Goal: Task Accomplishment & Management: Manage account settings

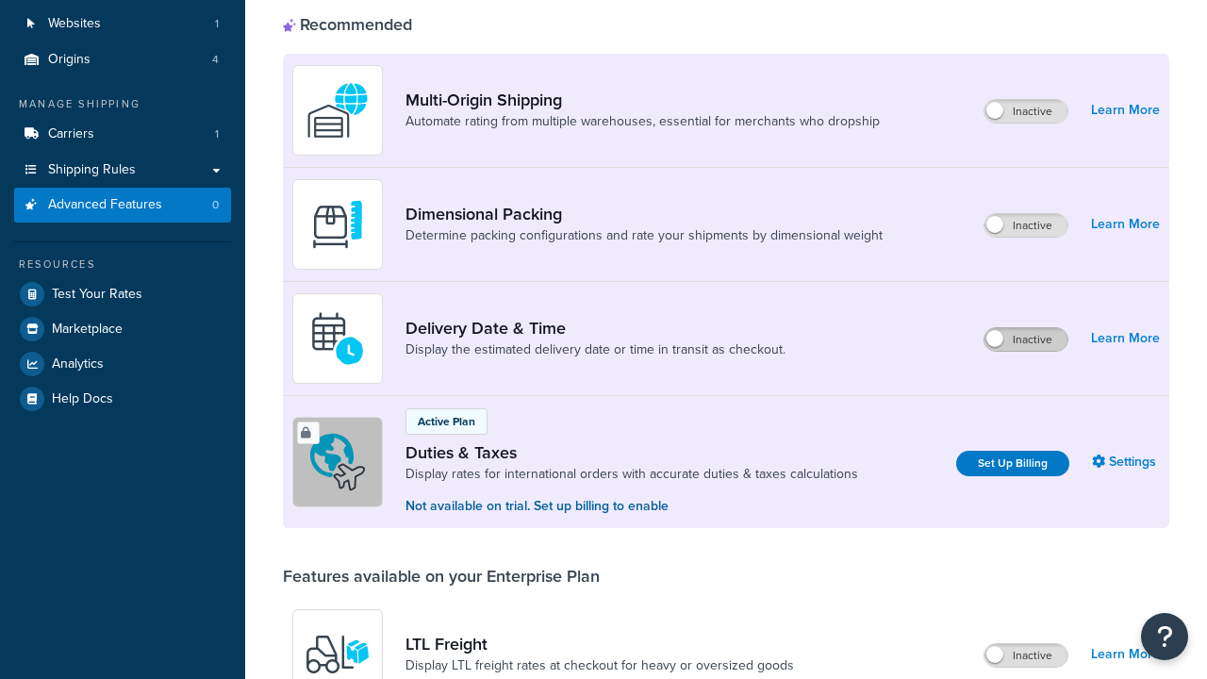
click at [1026, 328] on label "Inactive" at bounding box center [1026, 339] width 83 height 23
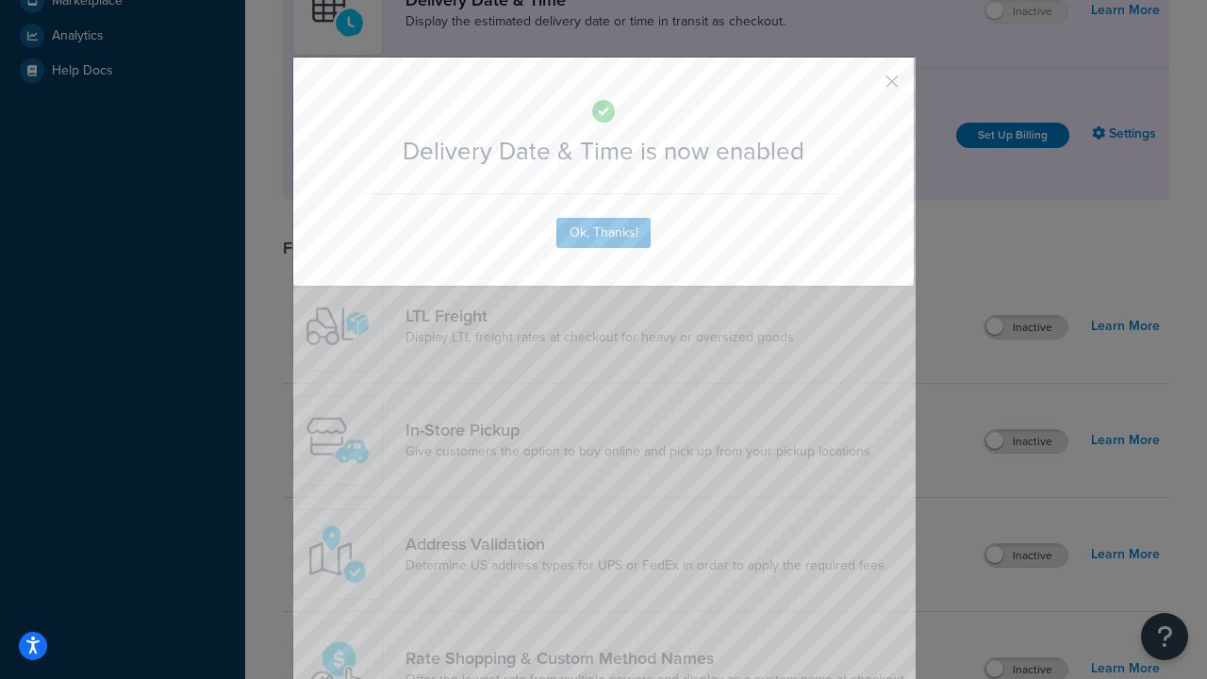
click at [864, 86] on button "button" at bounding box center [864, 88] width 5 height 5
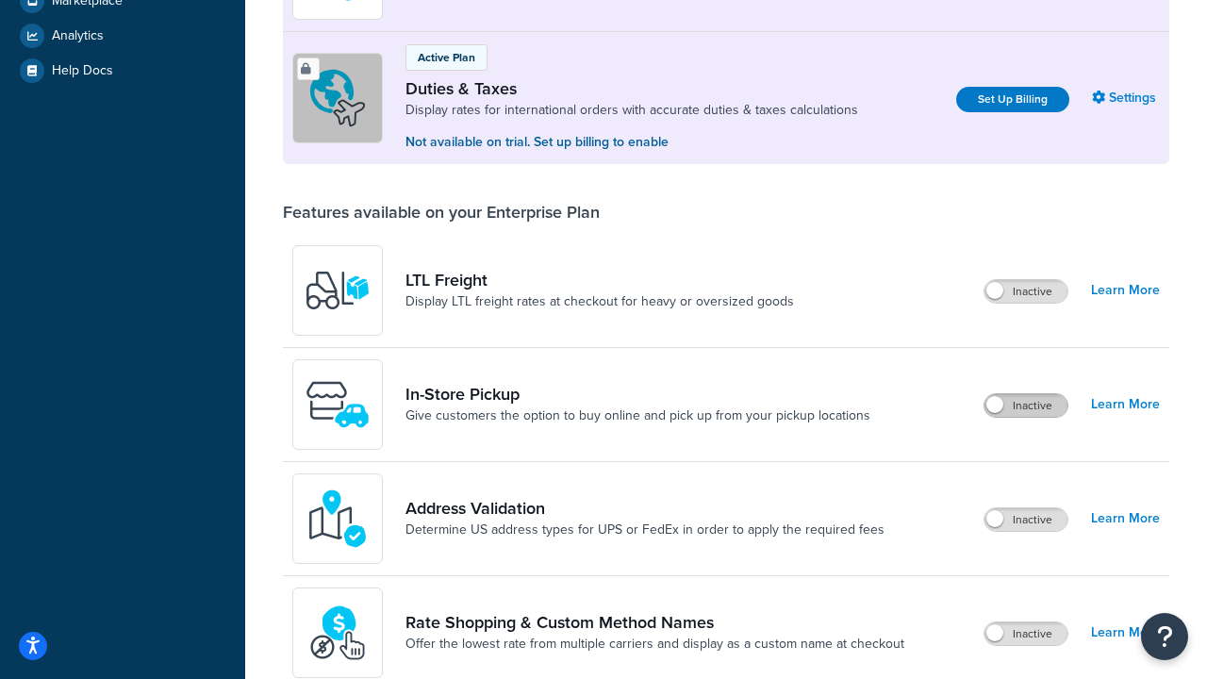
click at [1026, 406] on label "Inactive" at bounding box center [1026, 405] width 83 height 23
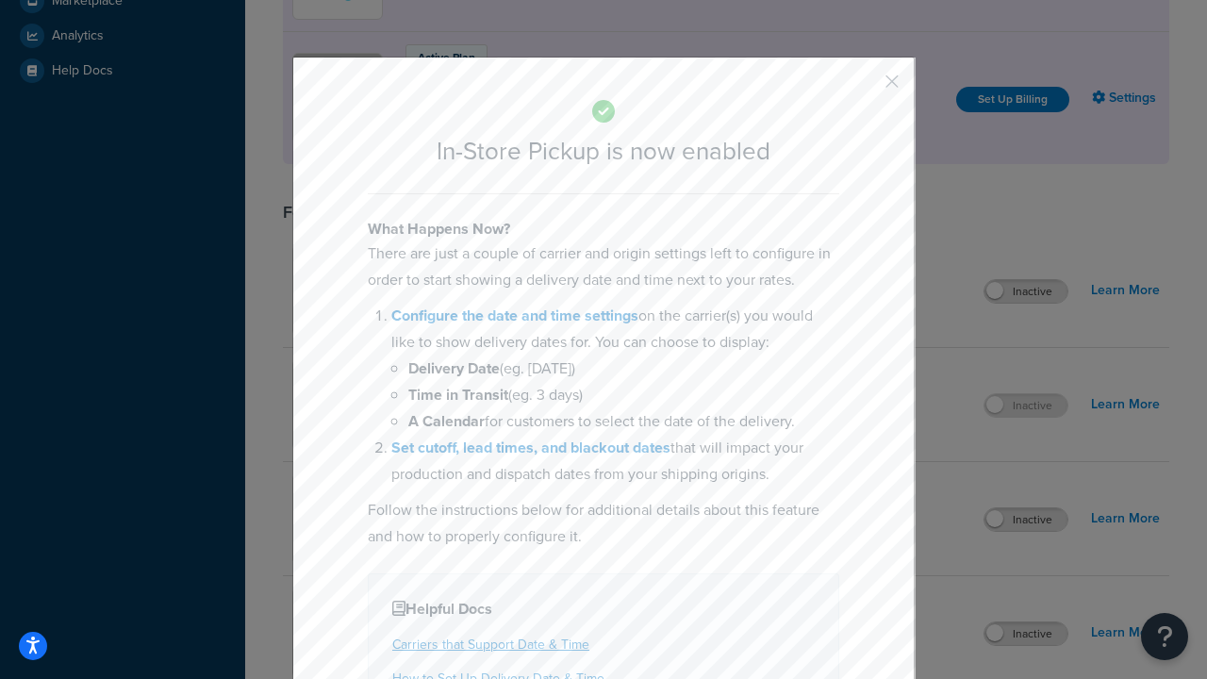
scroll to position [581, 0]
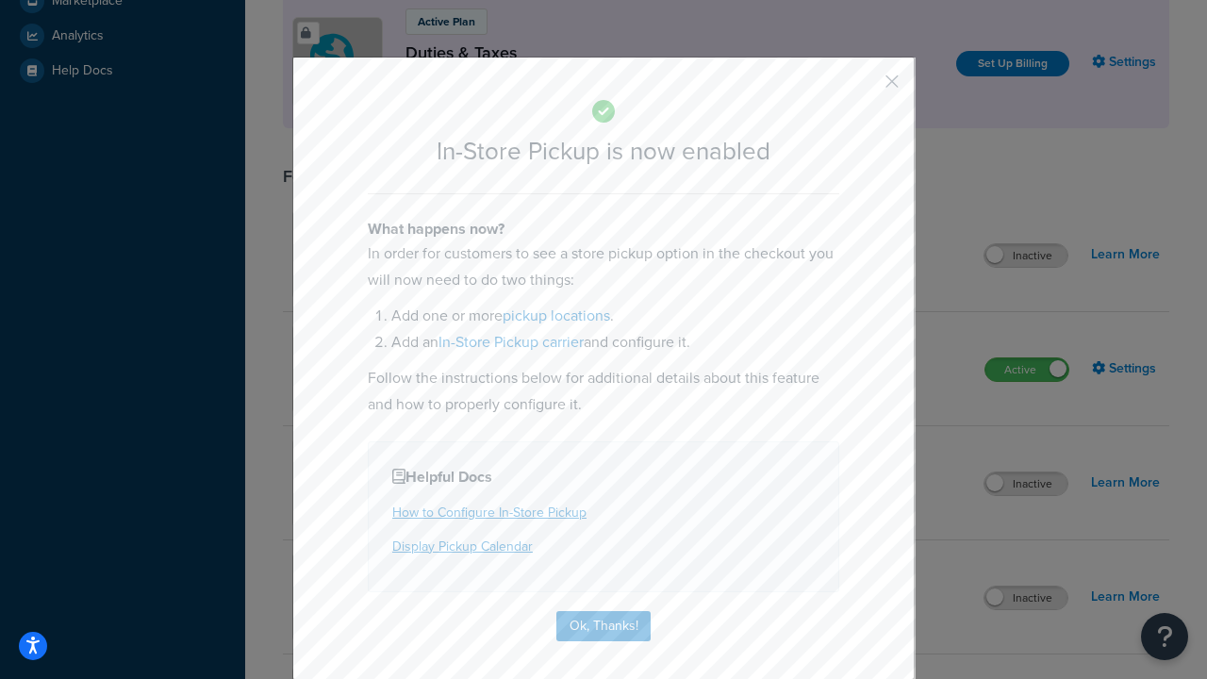
click at [864, 88] on button "button" at bounding box center [864, 88] width 5 height 5
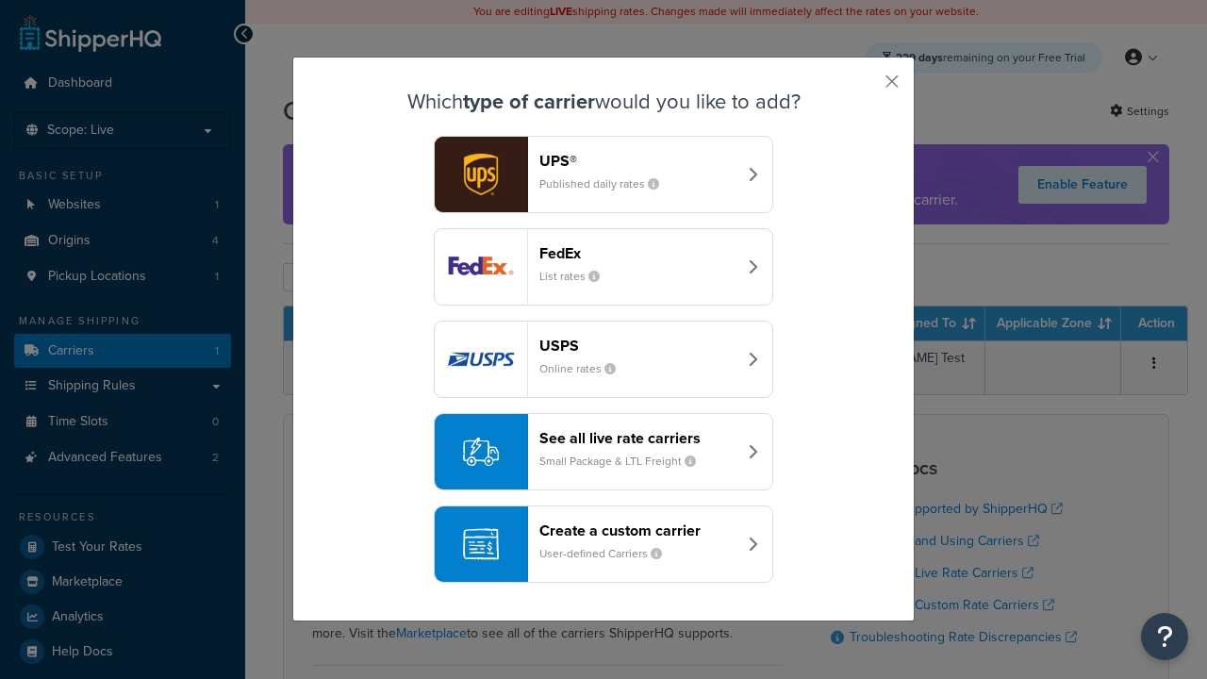
click at [604, 544] on div "Create a custom carrier User-defined Carriers" at bounding box center [638, 544] width 197 height 45
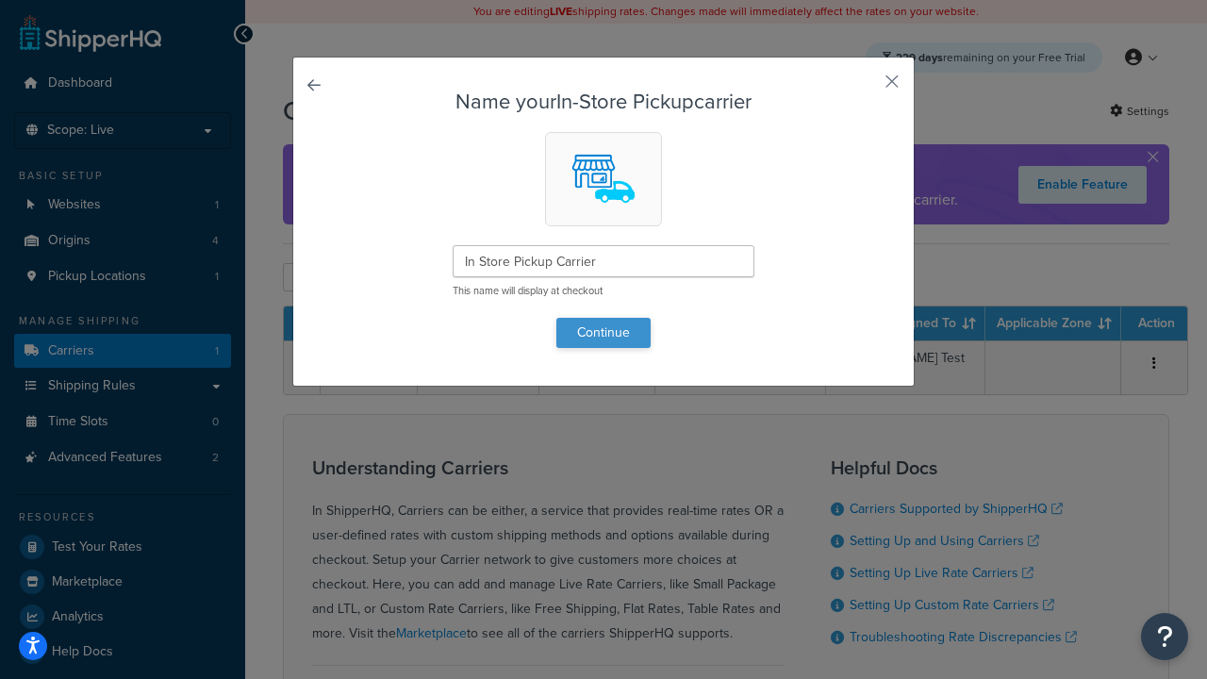
type input "In Store Pickup Carrier"
click at [604, 332] on button "Continue" at bounding box center [604, 333] width 94 height 30
click at [864, 88] on button "button" at bounding box center [864, 88] width 5 height 5
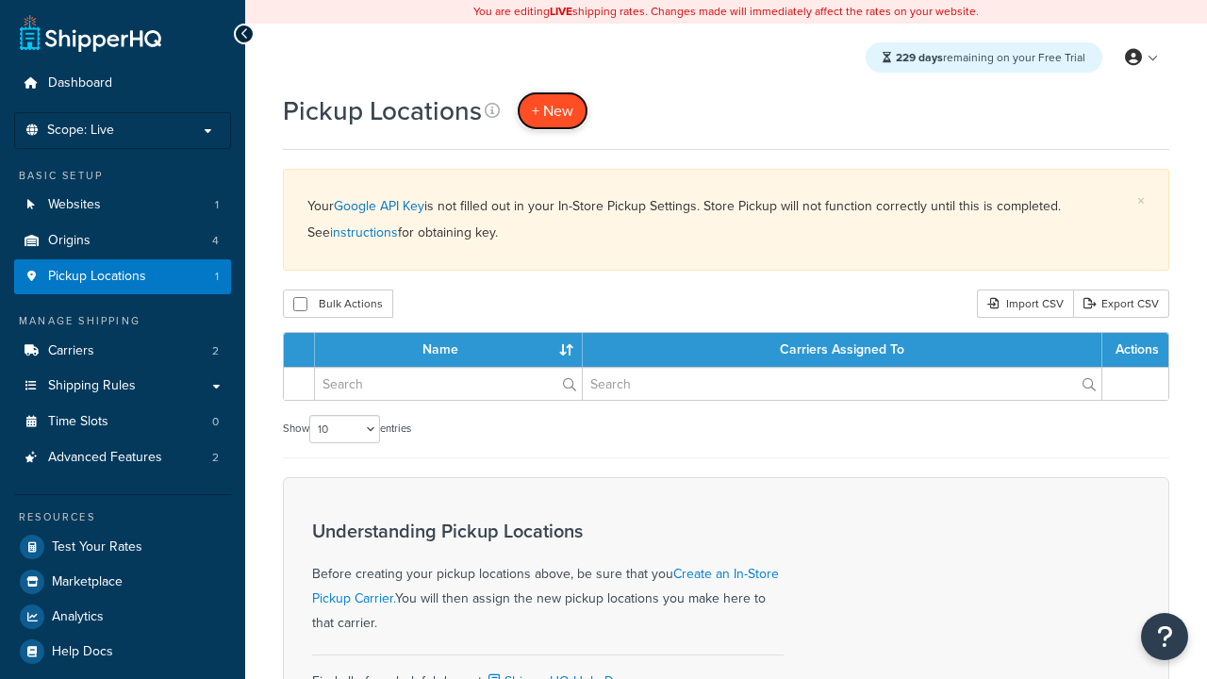
click at [553, 110] on span "+ New" at bounding box center [553, 111] width 42 height 22
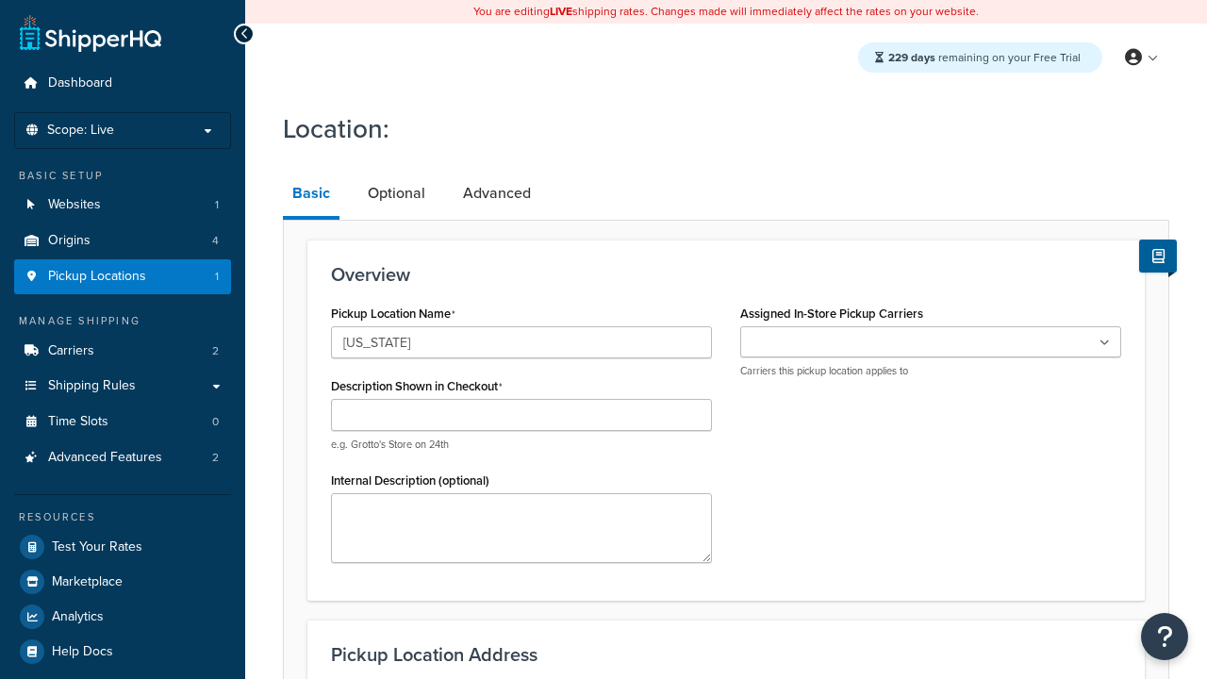
type input "[US_STATE]"
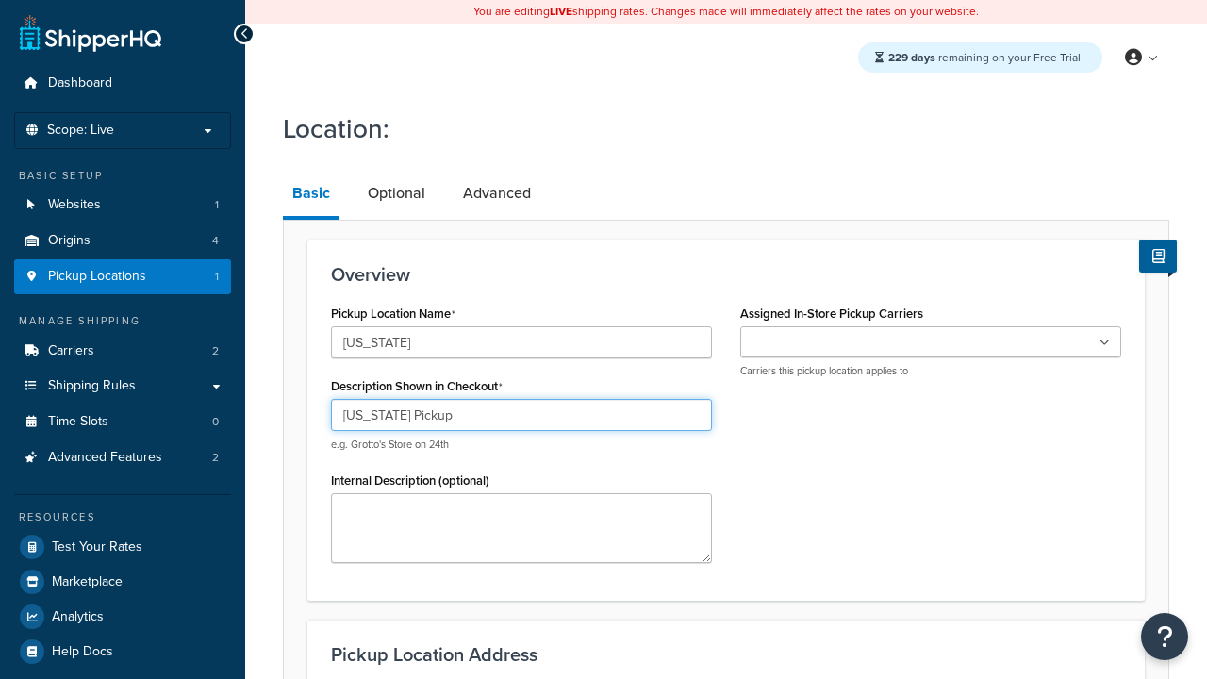
type input "[US_STATE] Pickup"
click at [931, 342] on ul at bounding box center [930, 341] width 381 height 31
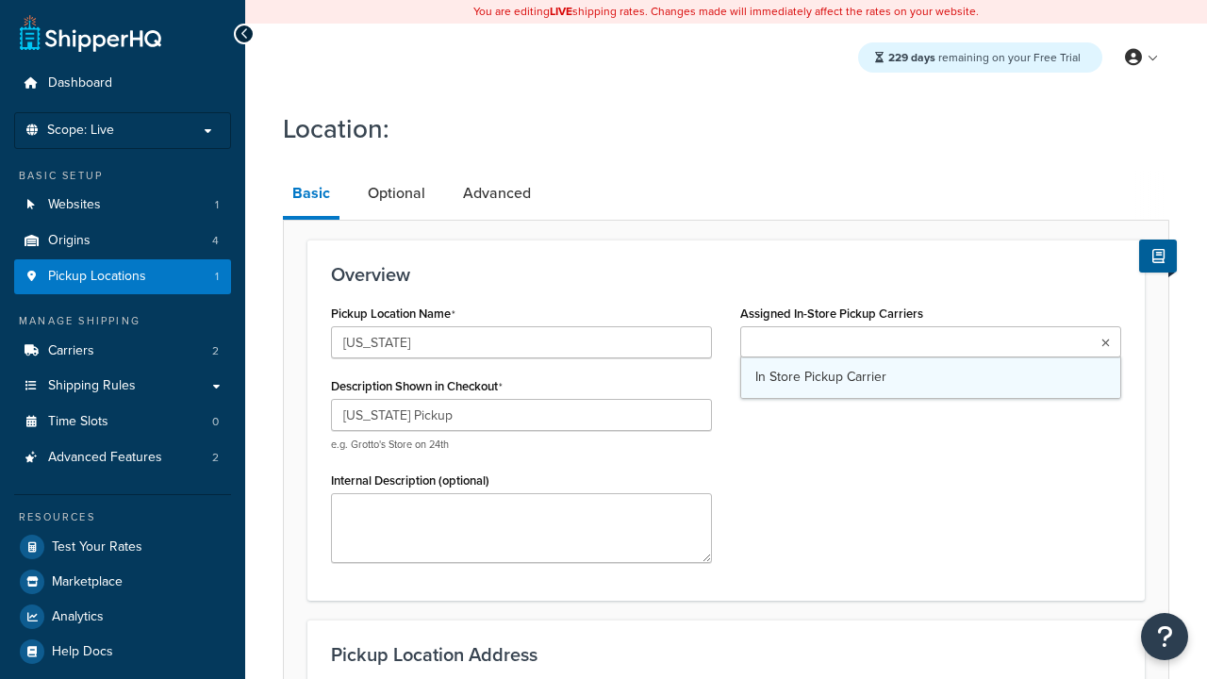
type input "3385 Michelson Drive"
type input "Suite B"
type input "Irvine"
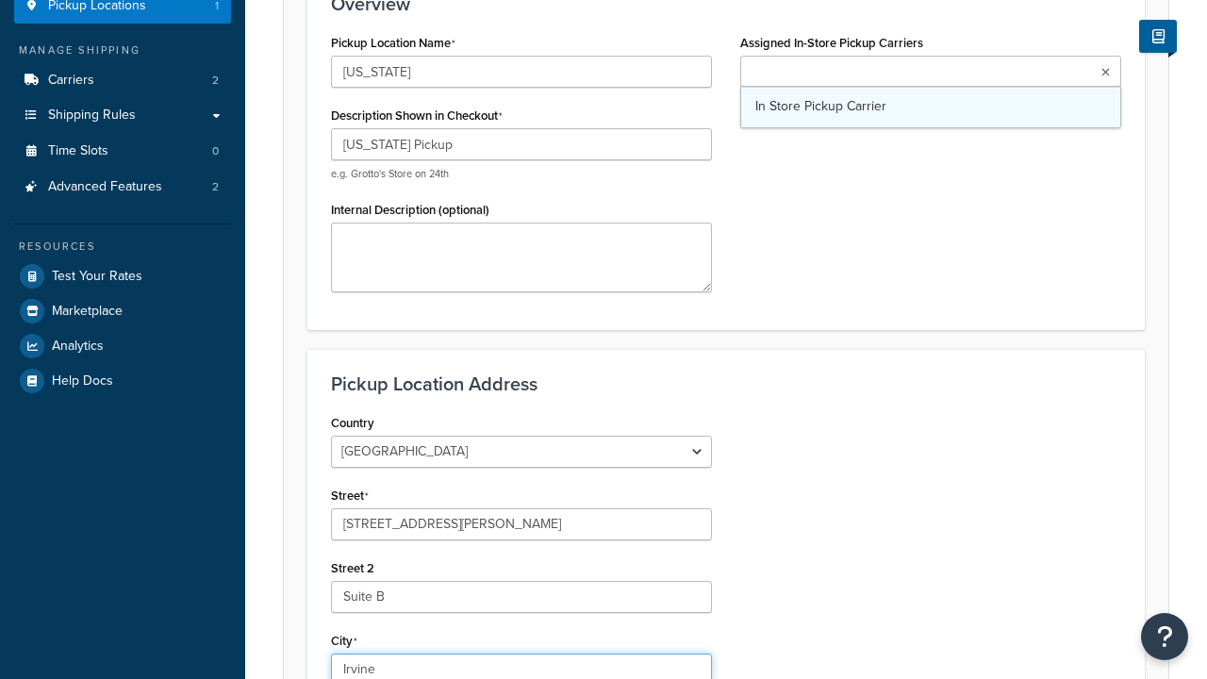
select select "5"
type input "Irvine"
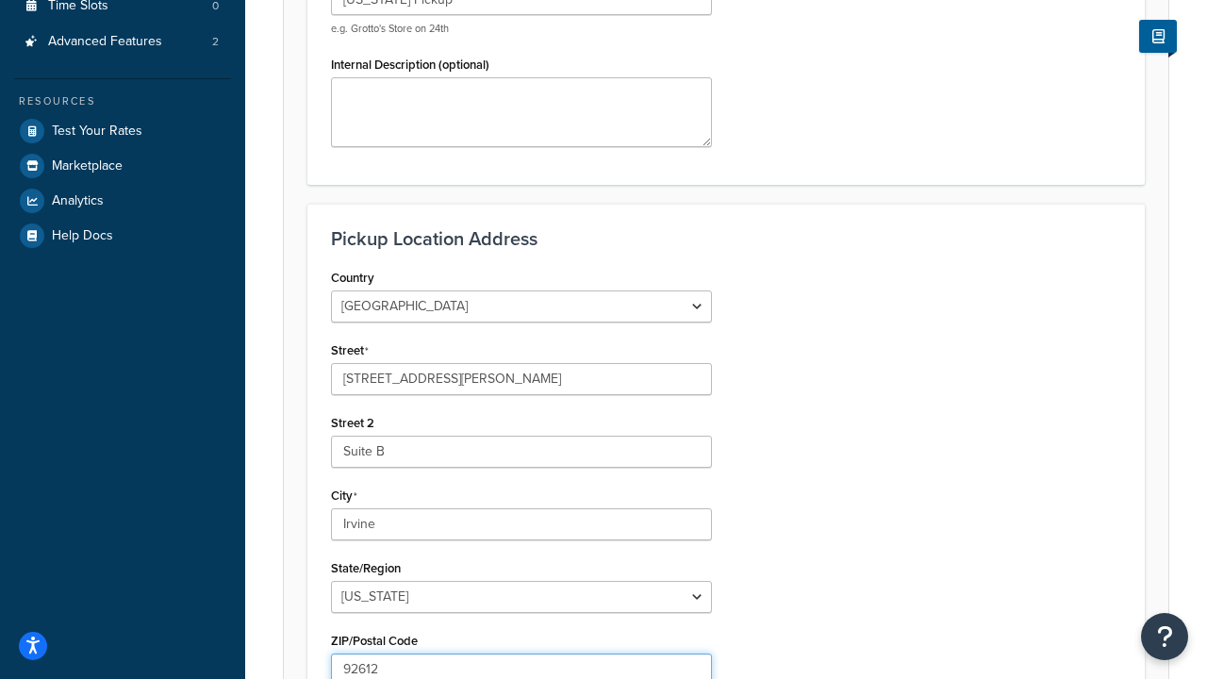
type input "92612"
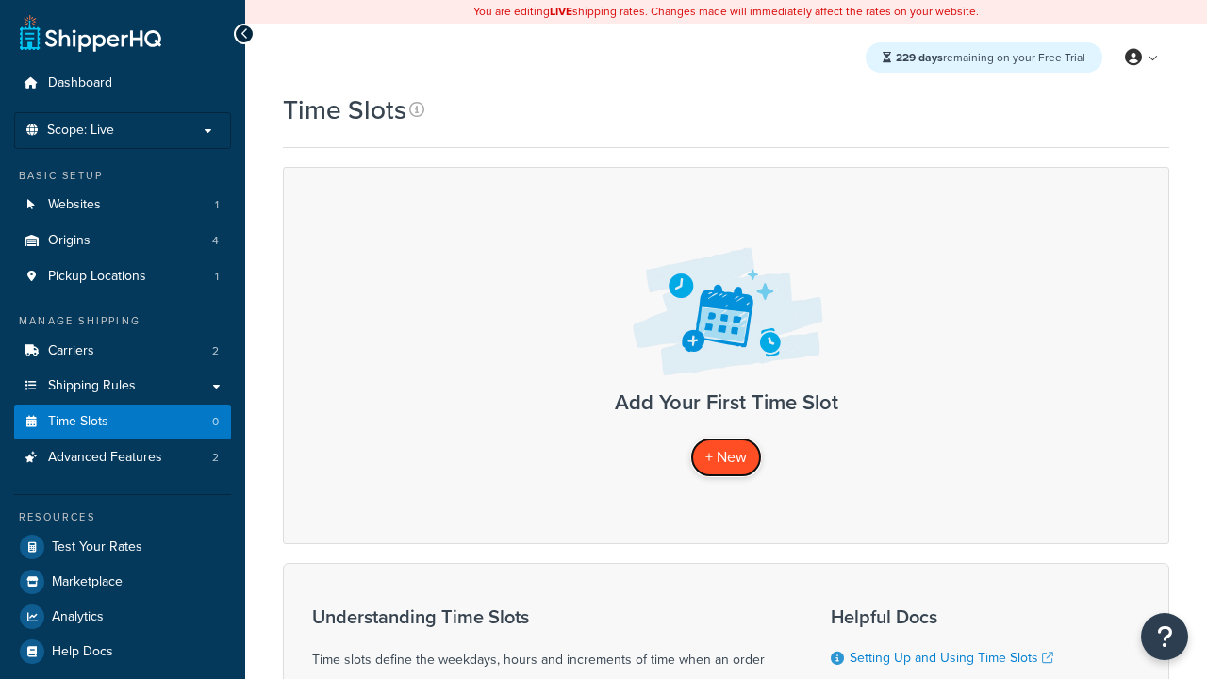
click at [726, 457] on span "+ New" at bounding box center [727, 457] width 42 height 22
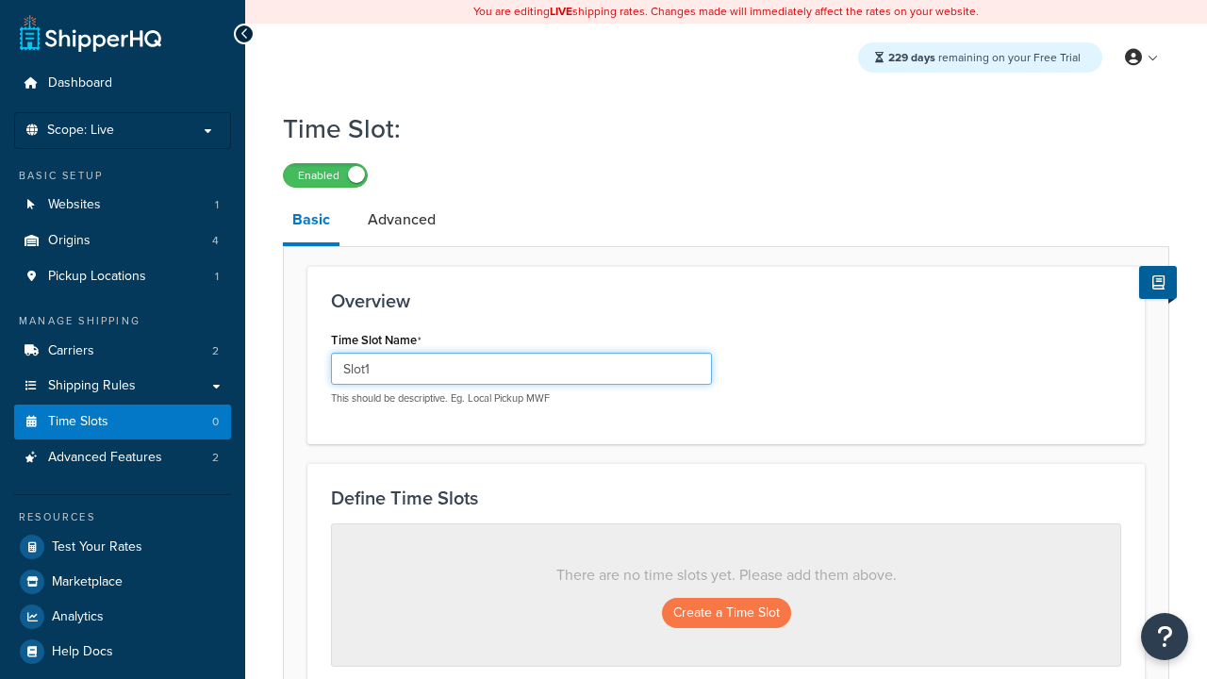
type input "Slot1"
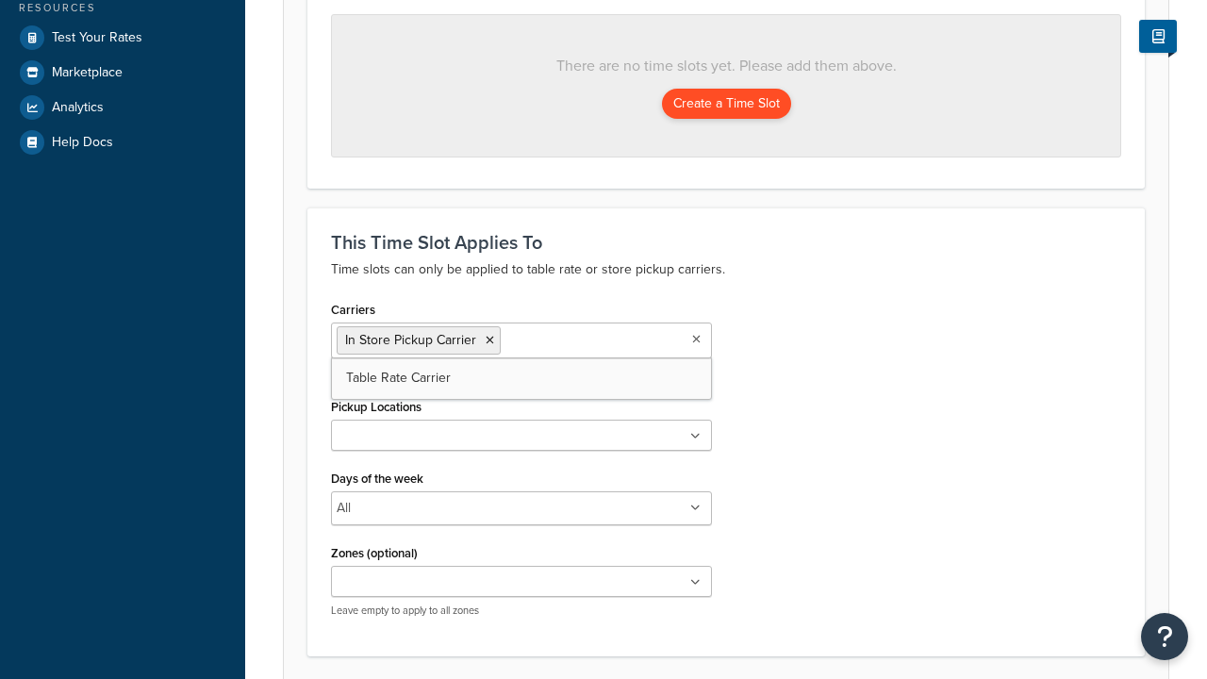
click at [522, 437] on ul at bounding box center [521, 435] width 381 height 31
click at [726, 105] on button "Create a Time Slot" at bounding box center [726, 104] width 129 height 30
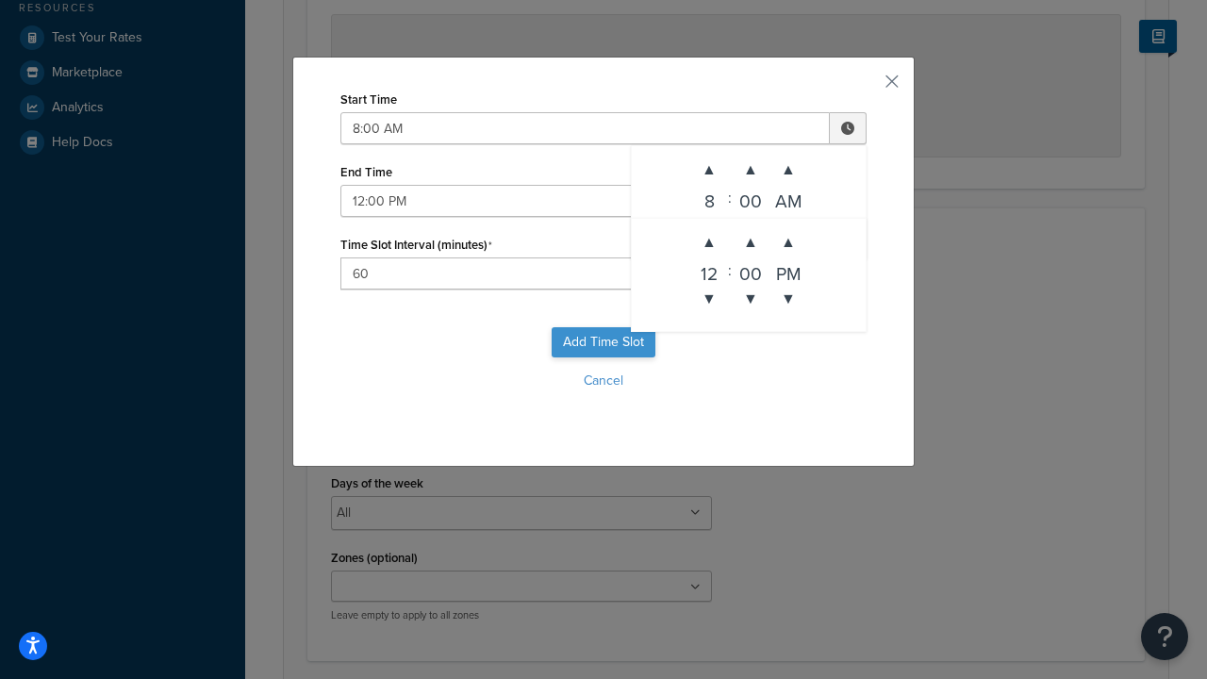
click at [604, 342] on button "Add Time Slot" at bounding box center [604, 342] width 104 height 30
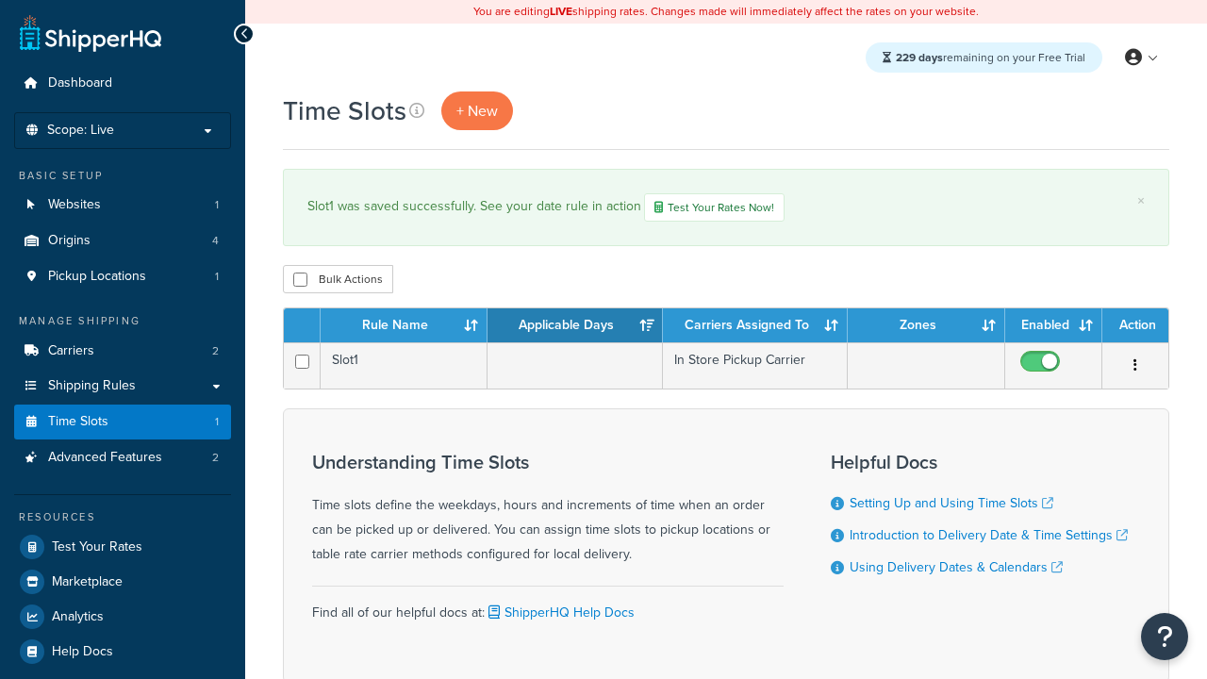
click at [404, 327] on th "Rule Name" at bounding box center [404, 325] width 167 height 34
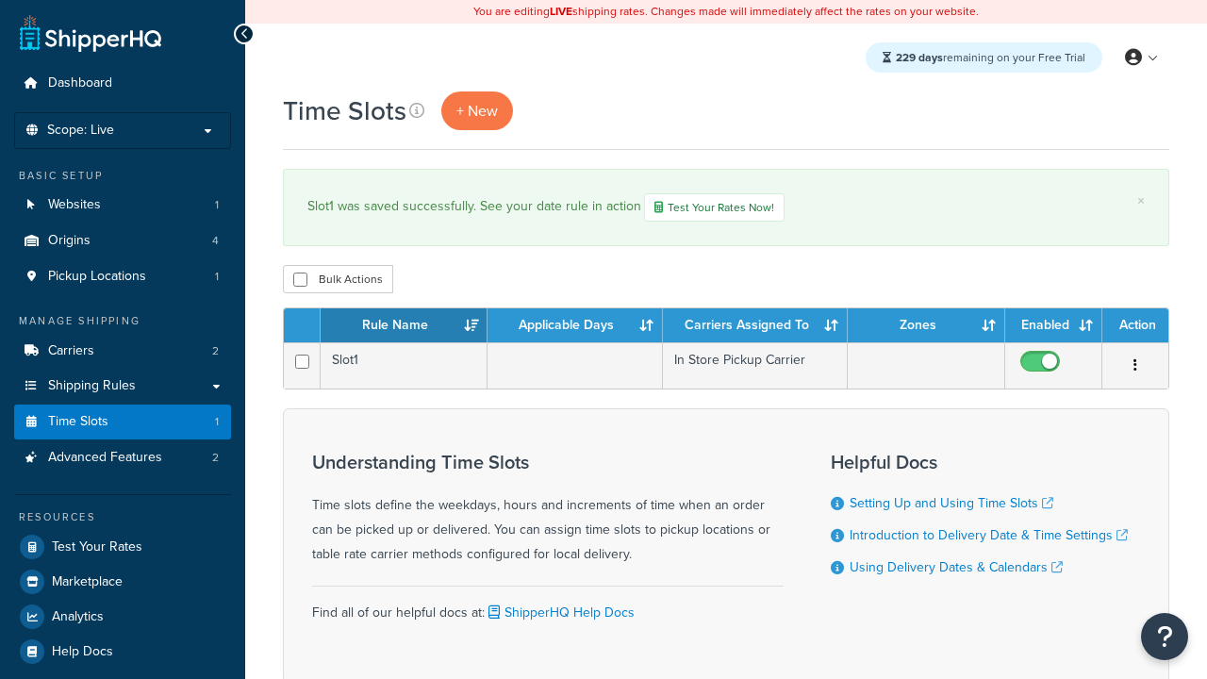
click at [404, 327] on th "Rule Name" at bounding box center [404, 325] width 167 height 34
click at [575, 327] on th "Applicable Days" at bounding box center [575, 325] width 175 height 34
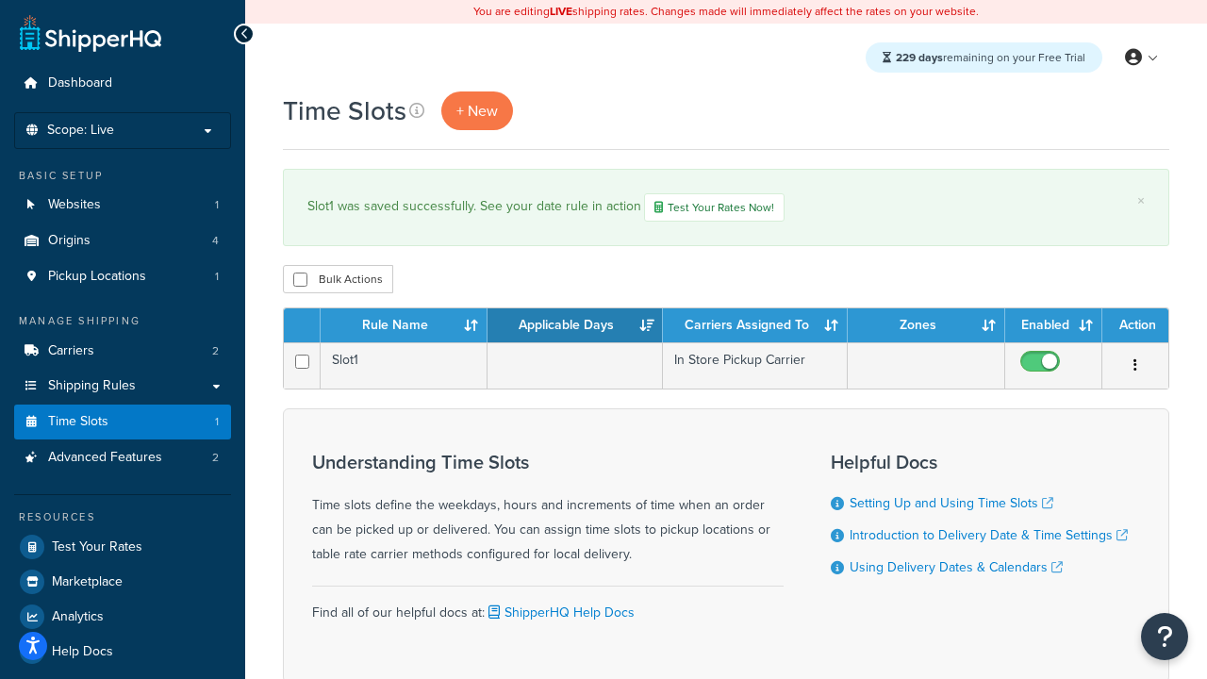
click at [575, 327] on th "Applicable Days" at bounding box center [575, 325] width 175 height 34
click at [756, 327] on th "Carriers Assigned To" at bounding box center [755, 325] width 185 height 34
click at [926, 327] on th "Zones" at bounding box center [927, 325] width 158 height 34
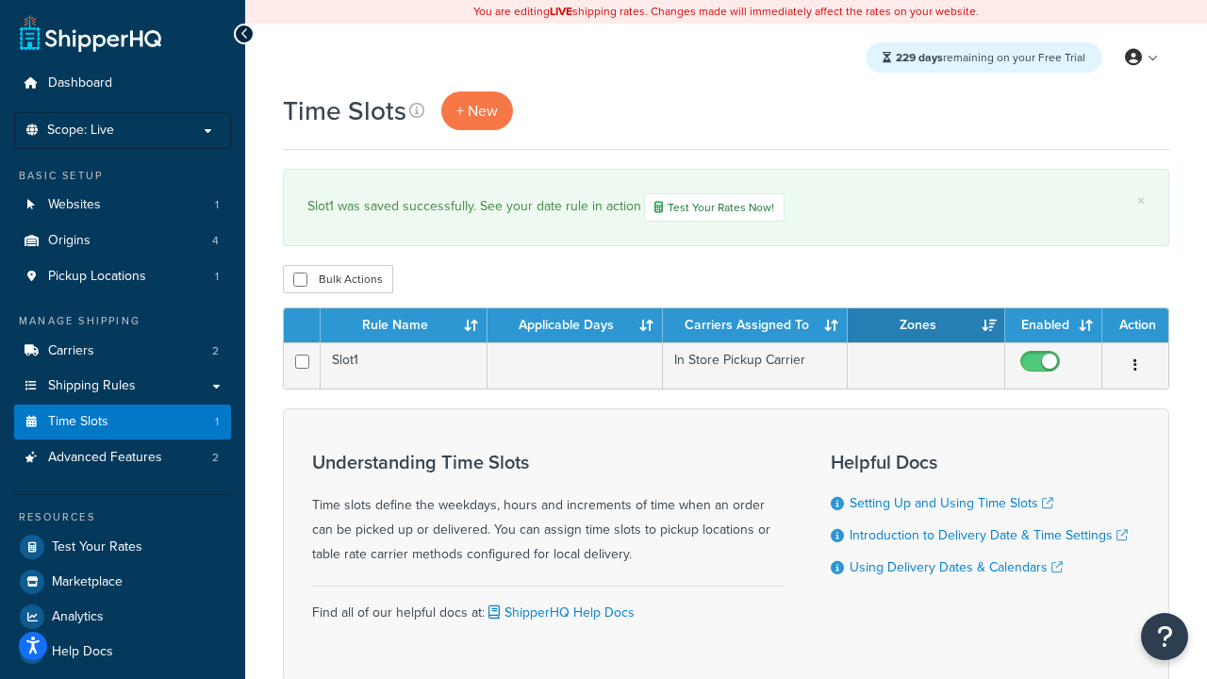
click at [926, 327] on th "Zones" at bounding box center [927, 325] width 158 height 34
click at [1054, 327] on th "Enabled" at bounding box center [1054, 325] width 97 height 34
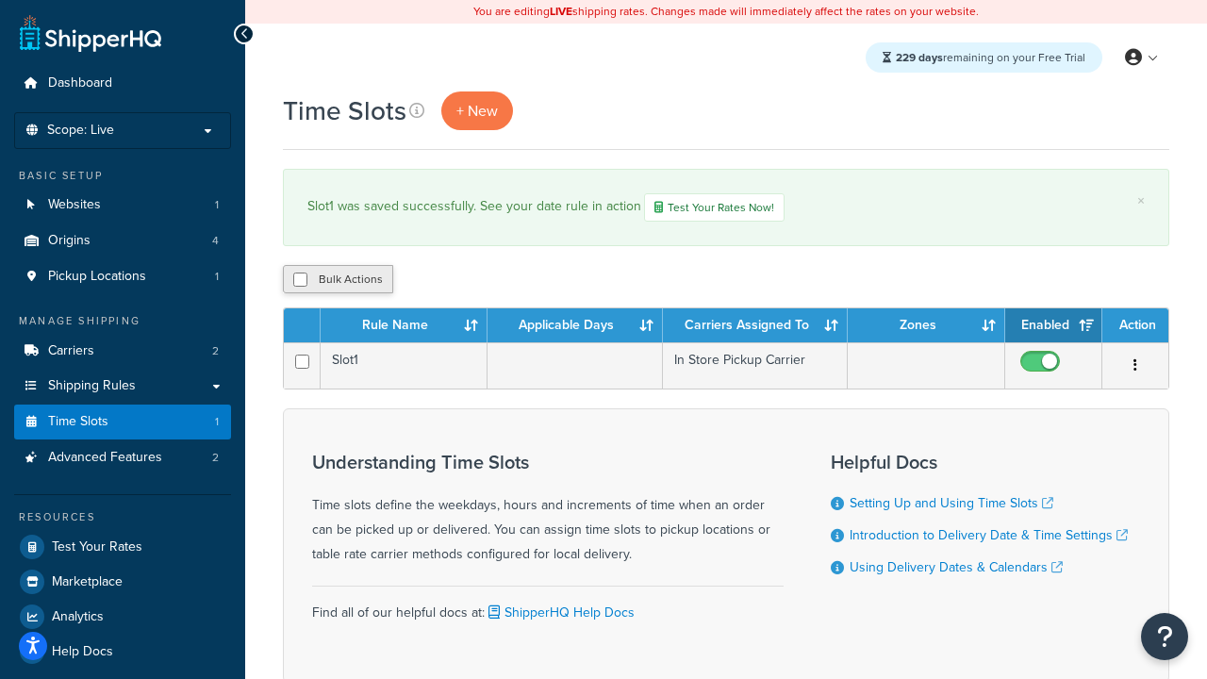
click at [1136, 327] on th "Action" at bounding box center [1136, 325] width 66 height 34
click at [300, 281] on input "checkbox" at bounding box center [300, 280] width 14 height 14
checkbox input "true"
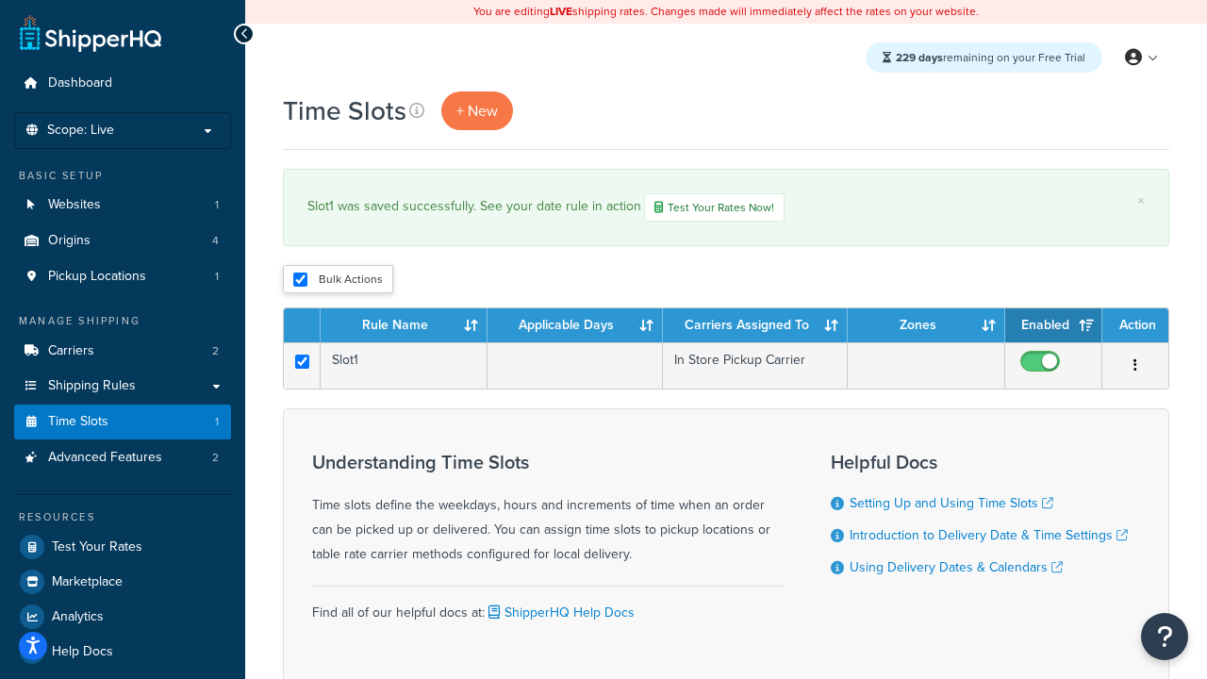
click at [0, 0] on button "Delete" at bounding box center [0, 0] width 0 height 0
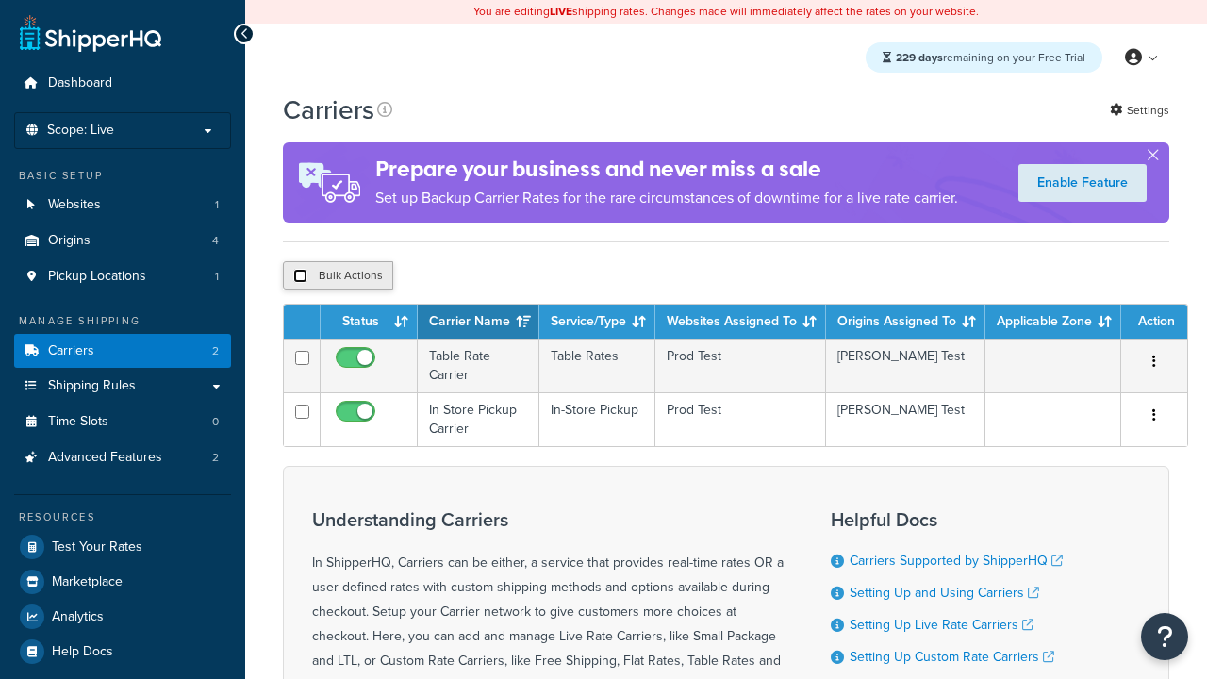
click at [300, 278] on input "checkbox" at bounding box center [300, 276] width 14 height 14
checkbox input "true"
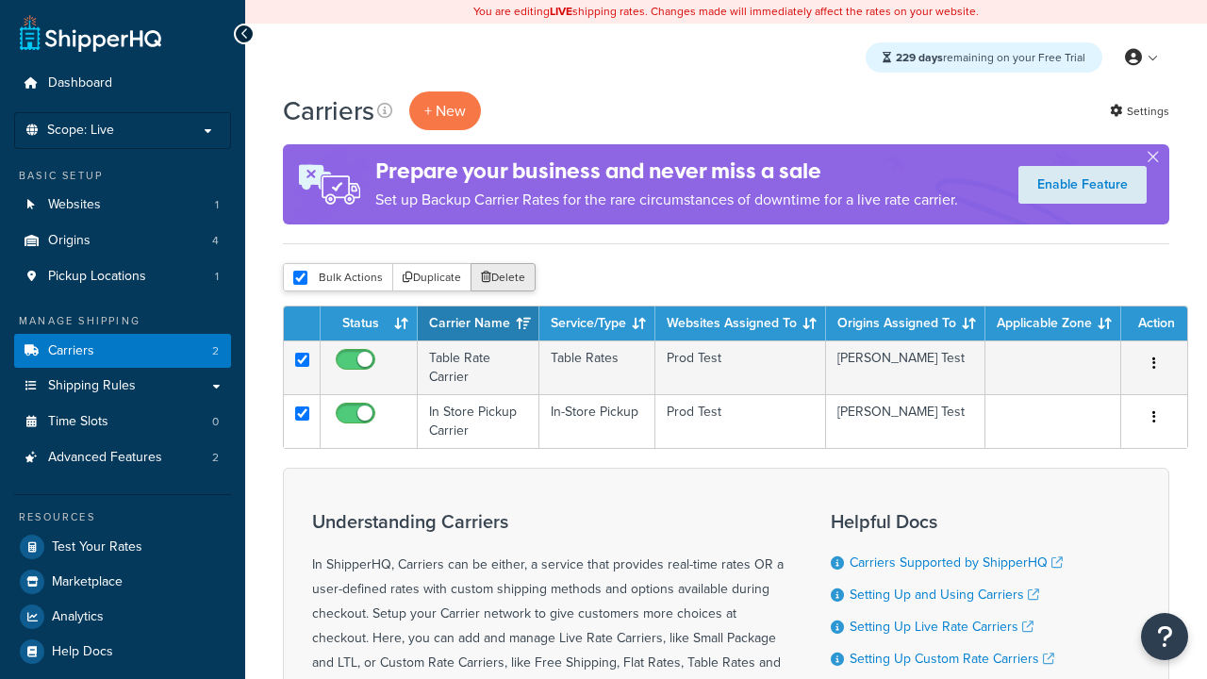
click at [507, 278] on button "Delete" at bounding box center [503, 277] width 65 height 28
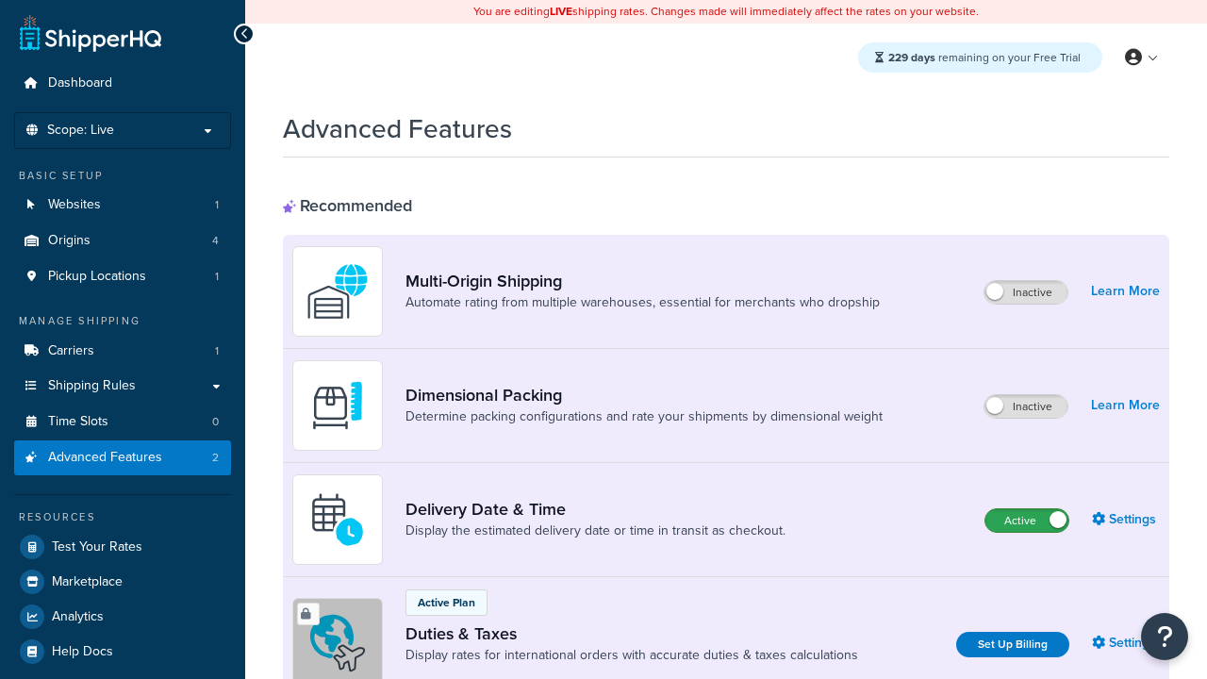
click at [1027, 521] on label "Active" at bounding box center [1027, 520] width 83 height 23
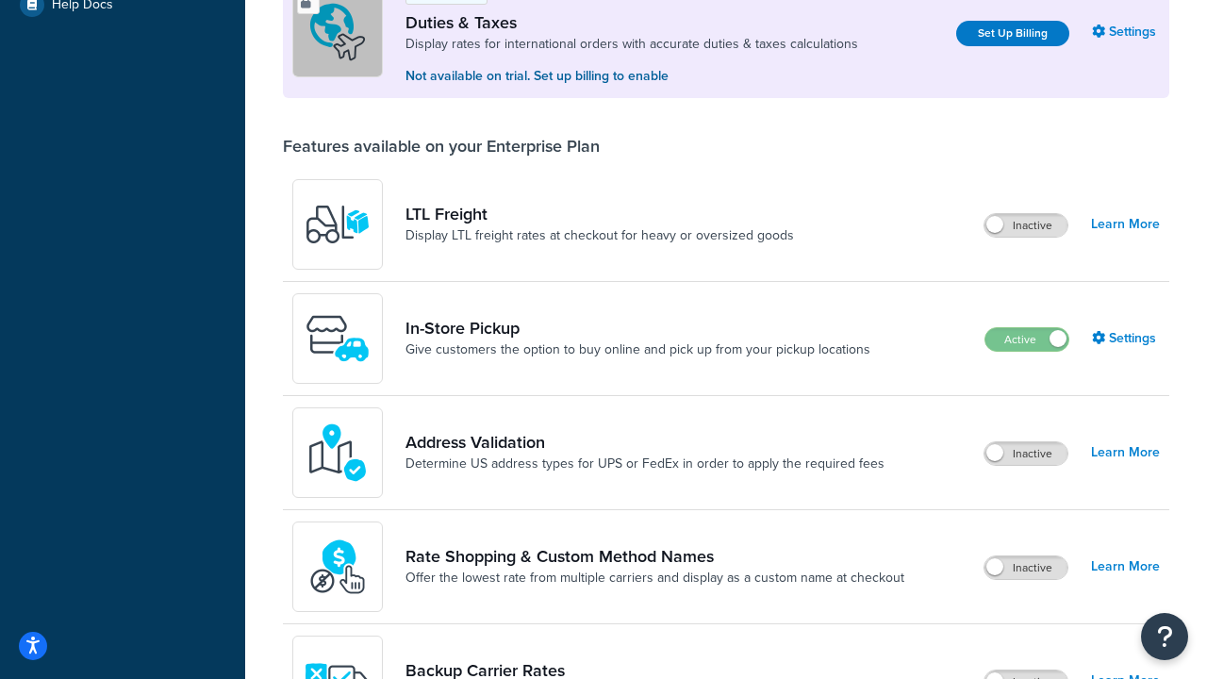
scroll to position [575, 0]
